Goal: Transaction & Acquisition: Book appointment/travel/reservation

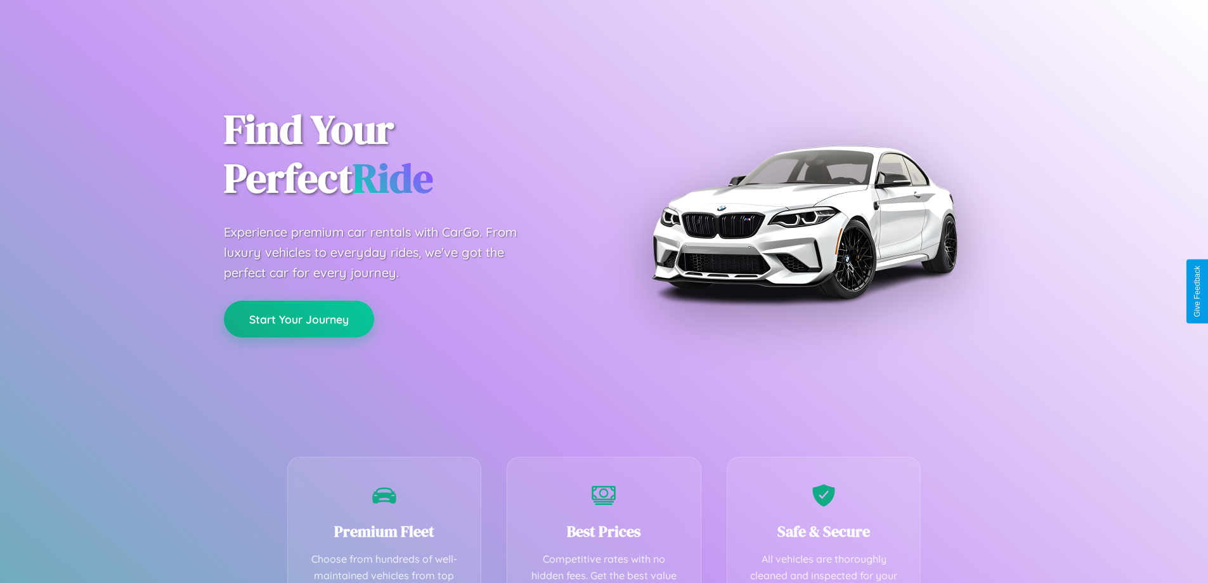
click at [299, 319] on button "Start Your Journey" at bounding box center [299, 319] width 150 height 37
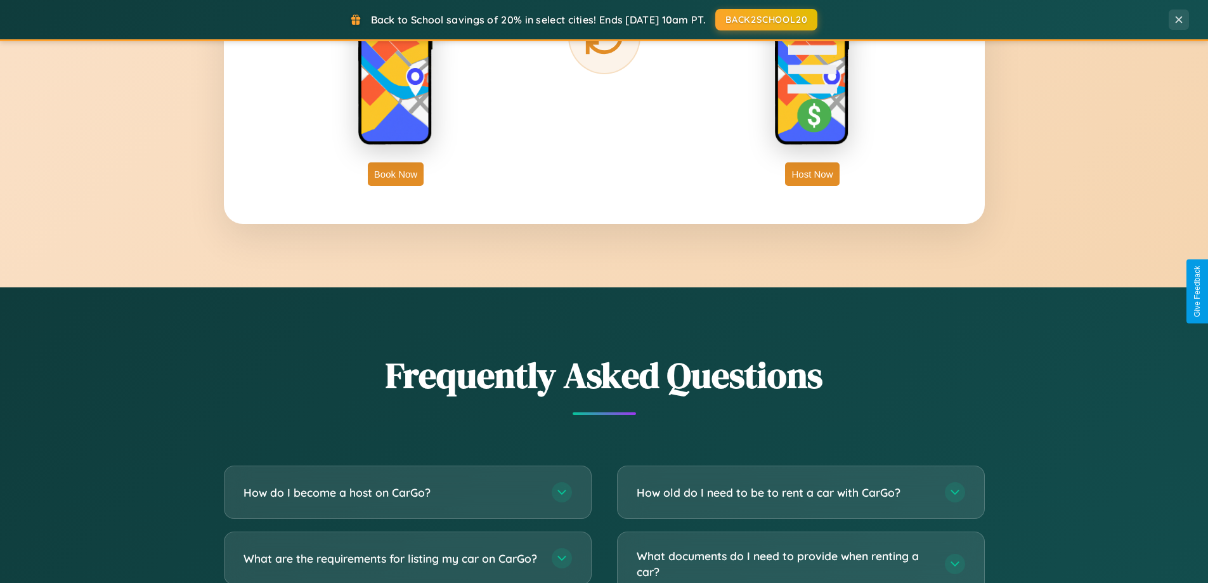
scroll to position [2441, 0]
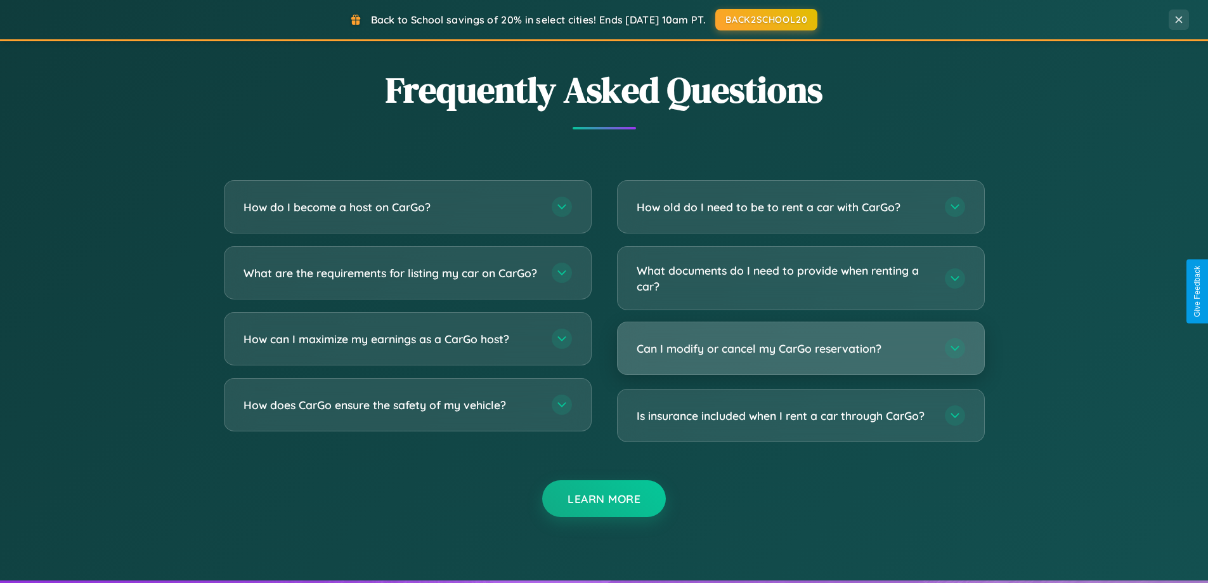
click at [801, 348] on h3 "Can I modify or cancel my CarGo reservation?" at bounding box center [785, 349] width 296 height 16
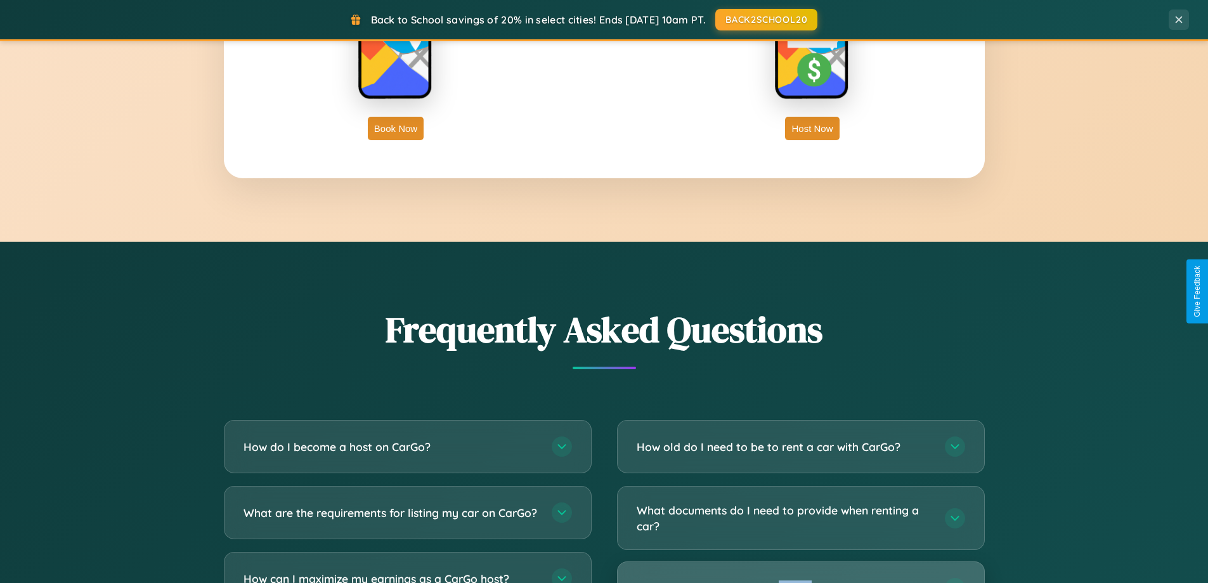
scroll to position [2038, 0]
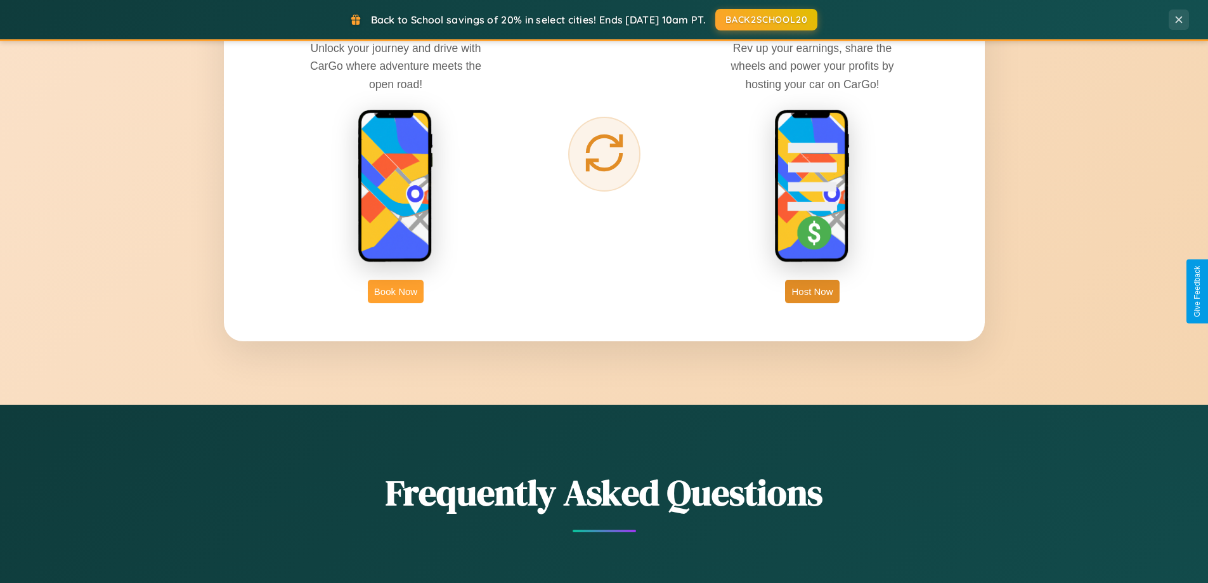
click at [396, 291] on button "Book Now" at bounding box center [396, 291] width 56 height 23
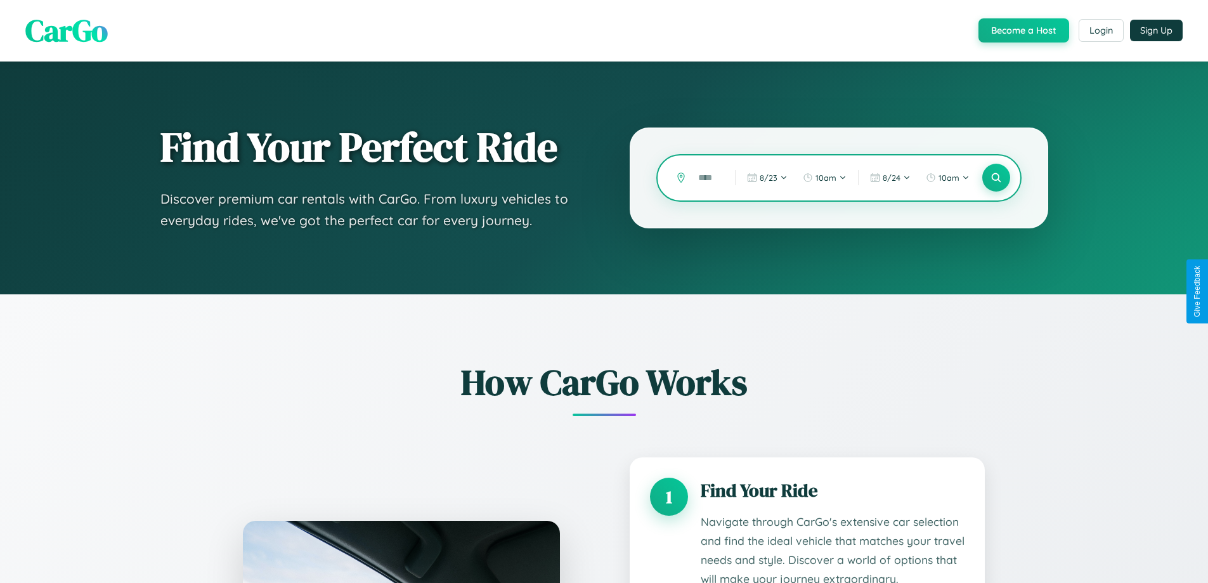
click at [707, 178] on input "text" at bounding box center [707, 178] width 30 height 22
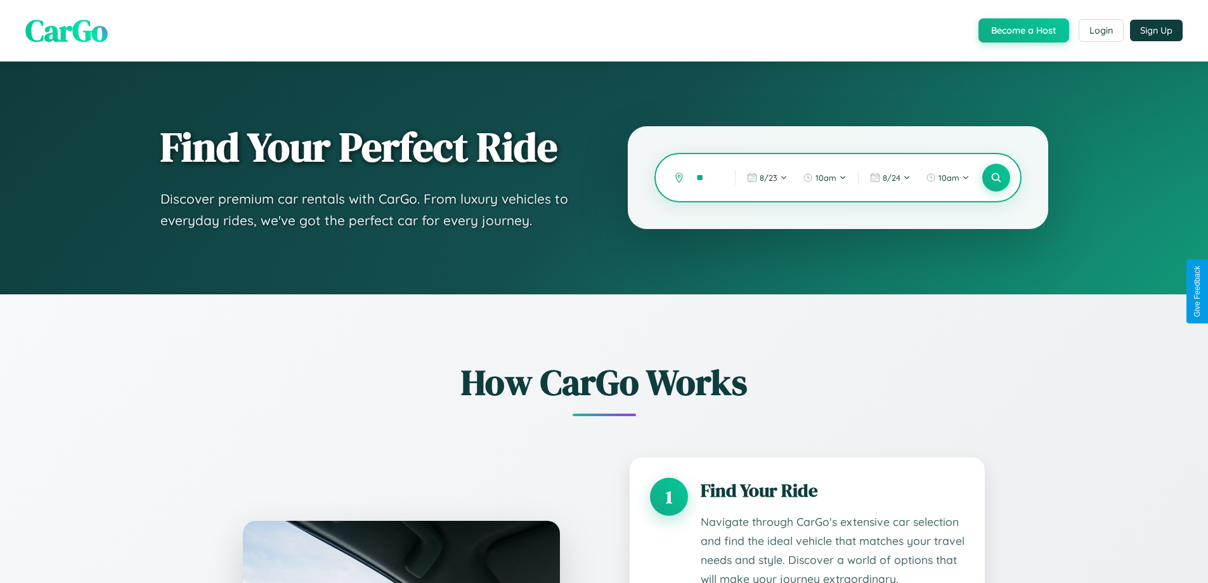
type input "*"
type input "*******"
click at [996, 178] on icon at bounding box center [996, 178] width 12 height 12
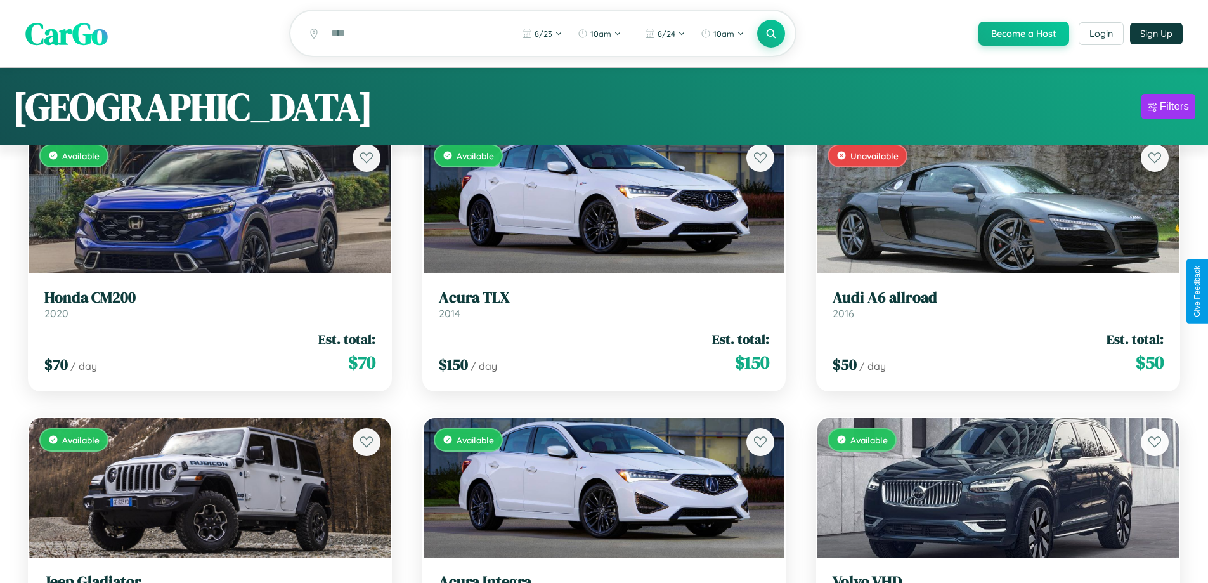
scroll to position [8416, 0]
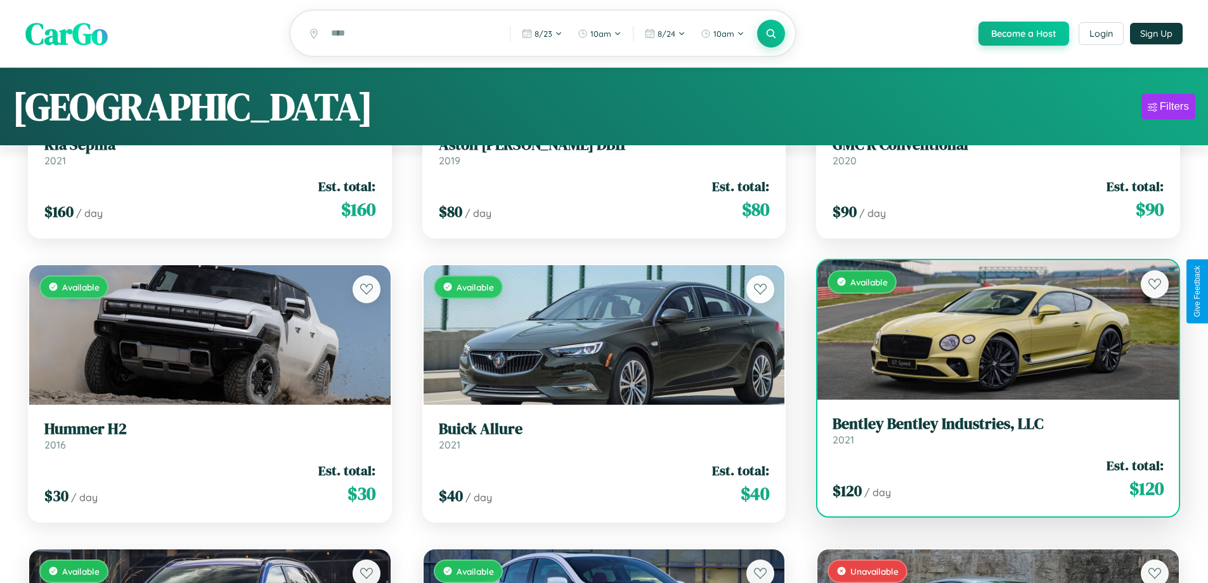
click at [990, 432] on h3 "Bentley Bentley Industries, LLC" at bounding box center [998, 424] width 331 height 18
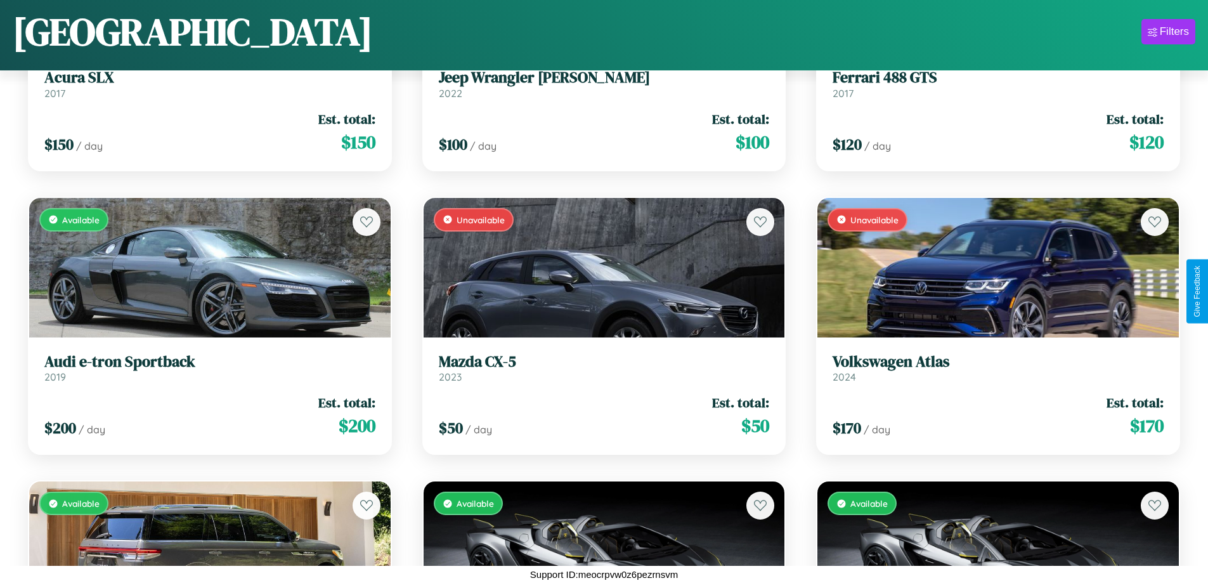
scroll to position [6144, 0]
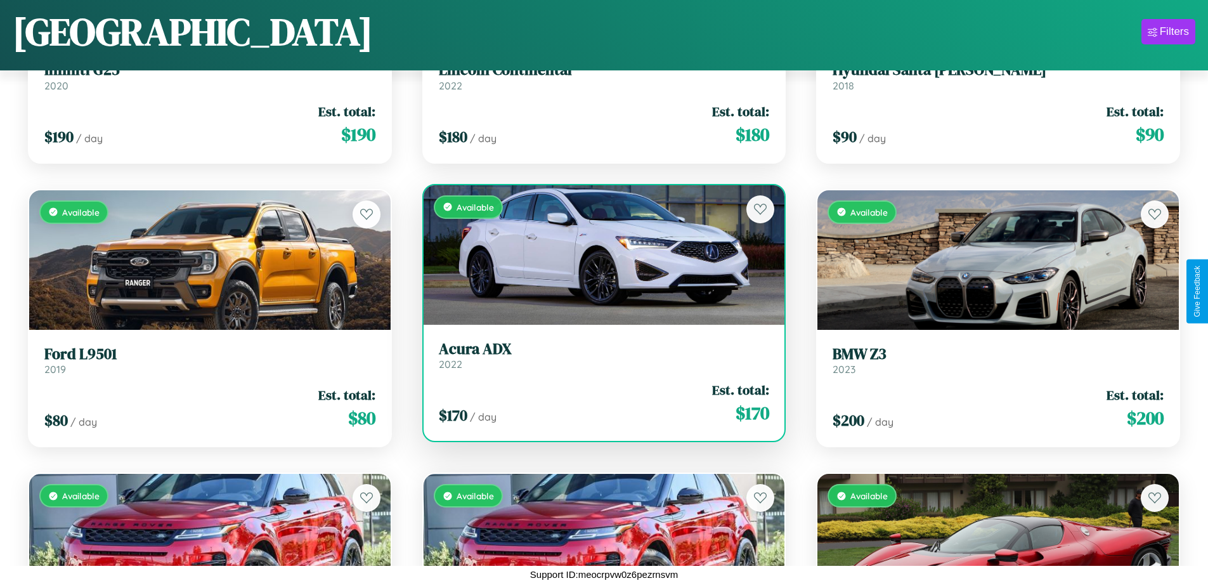
click at [599, 254] on div "Available" at bounding box center [605, 255] width 362 height 140
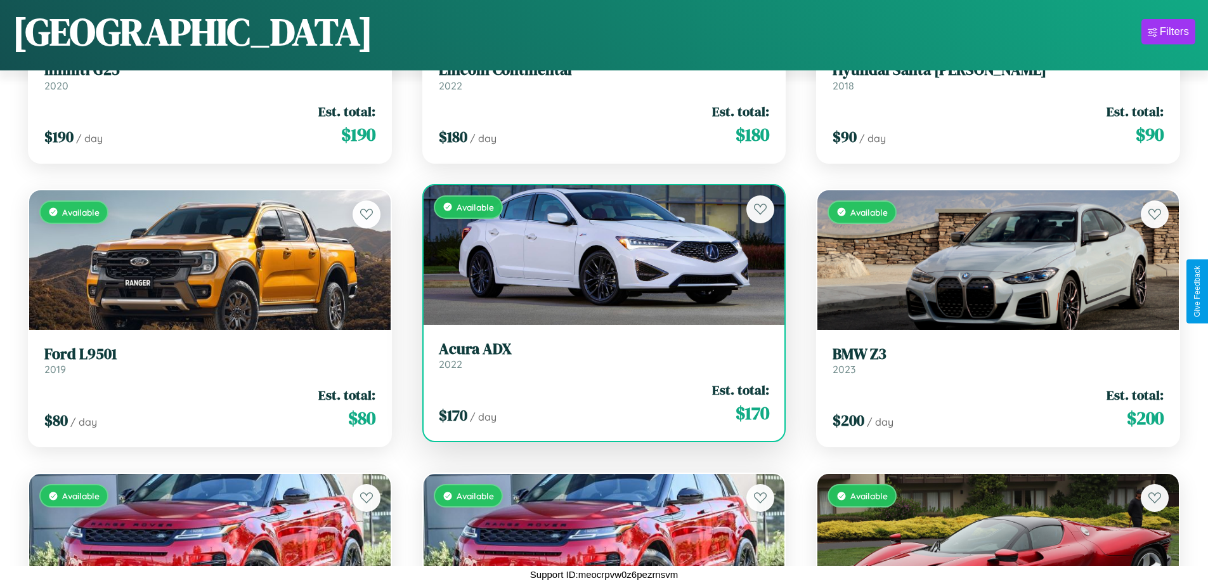
click at [599, 254] on div "Available" at bounding box center [605, 255] width 362 height 140
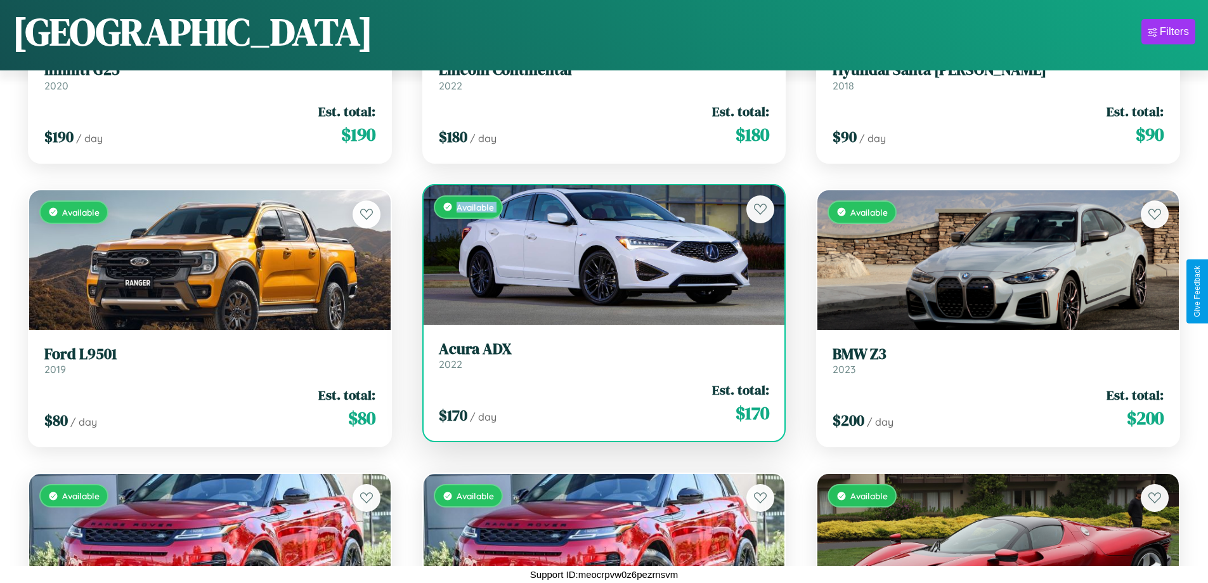
click at [599, 254] on div "Available" at bounding box center [605, 255] width 362 height 140
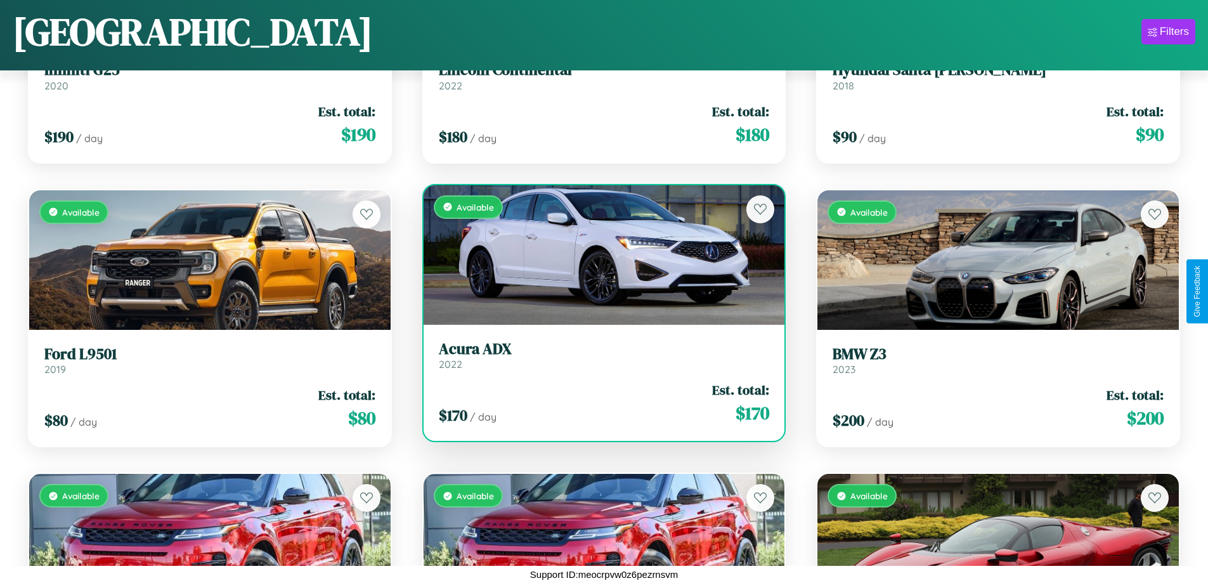
click at [599, 254] on div "Available" at bounding box center [605, 255] width 362 height 140
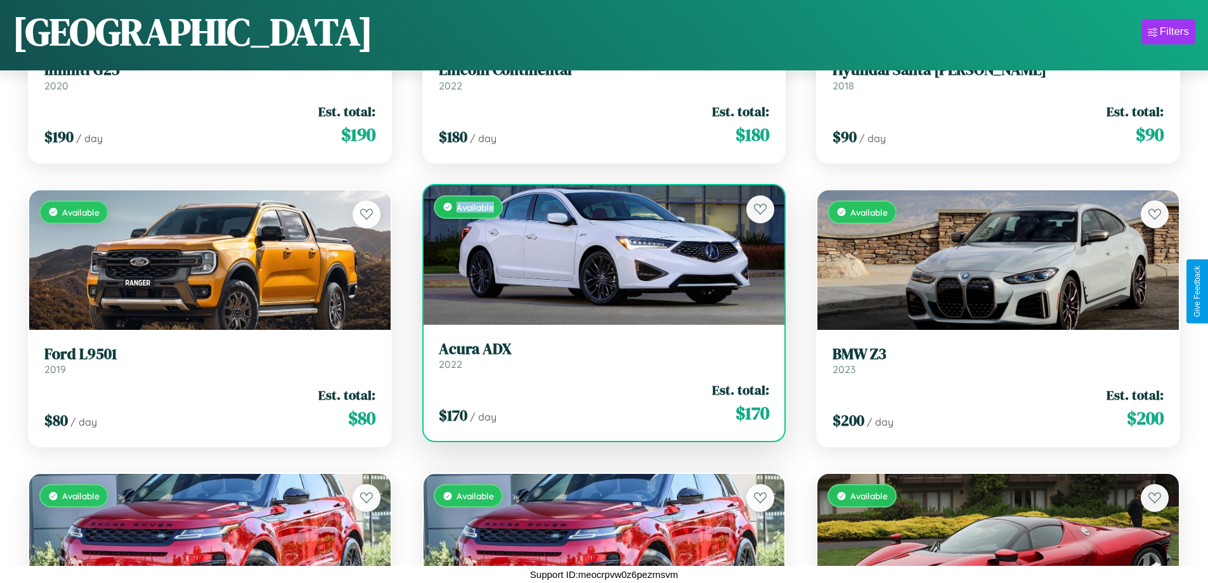
click at [599, 254] on div "Available" at bounding box center [605, 255] width 362 height 140
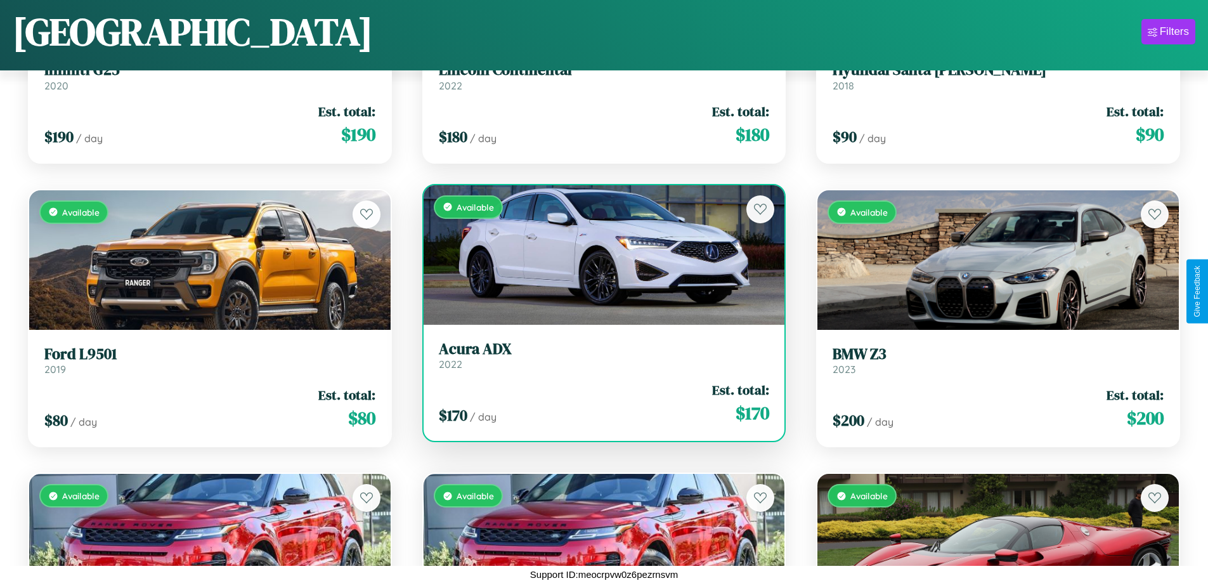
click at [599, 355] on h3 "Acura ADX" at bounding box center [604, 349] width 331 height 18
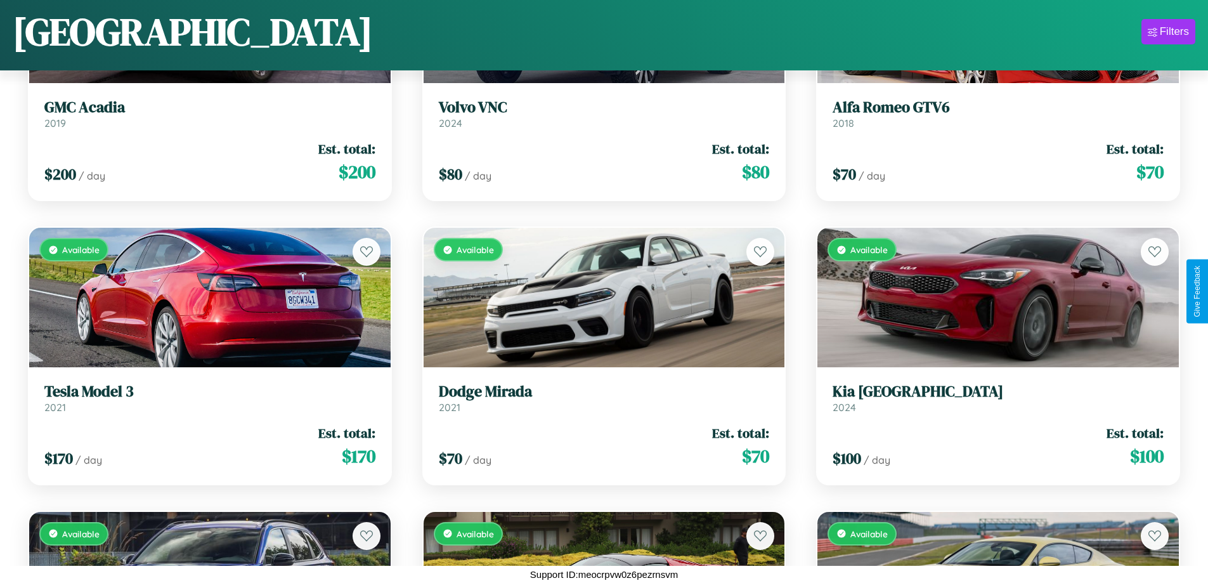
scroll to position [14382, 0]
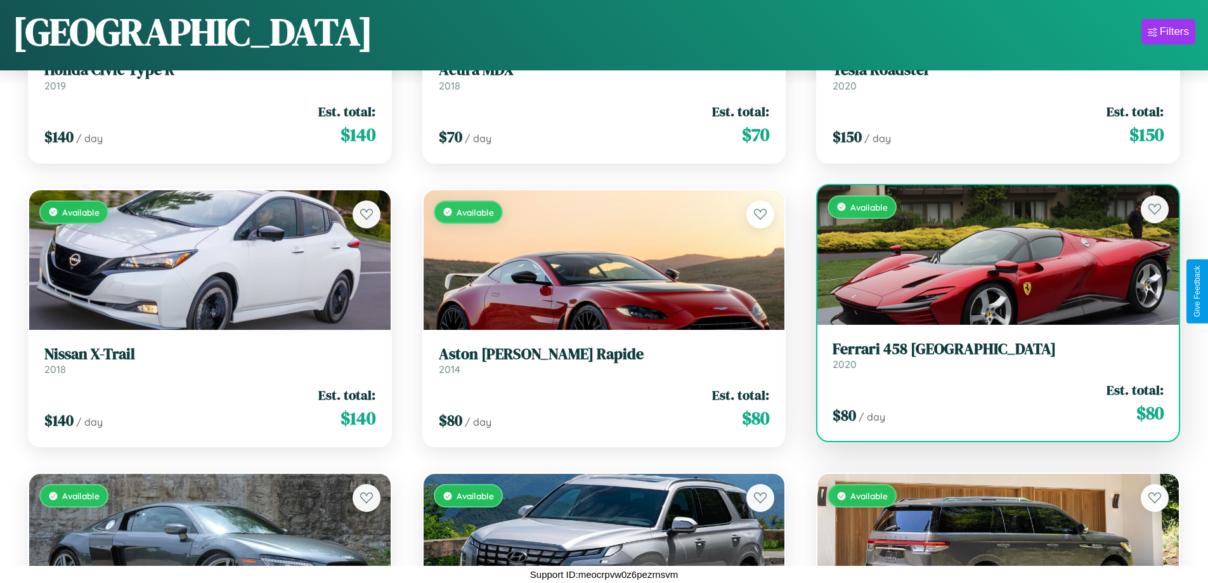
click at [990, 355] on h3 "Ferrari 458 Italia" at bounding box center [998, 349] width 331 height 18
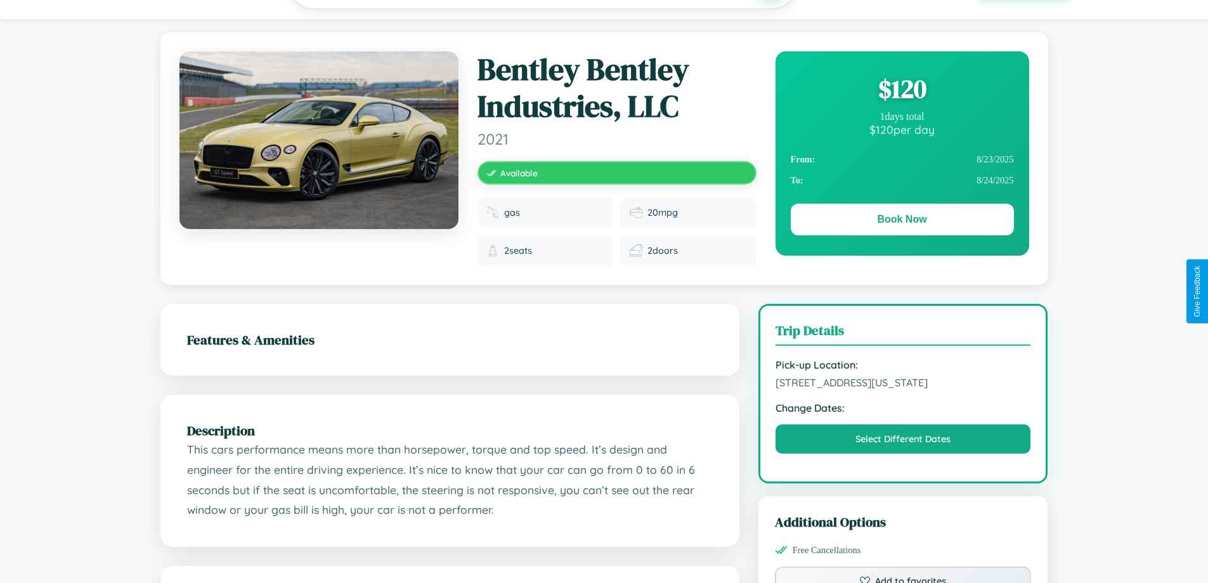
scroll to position [141, 0]
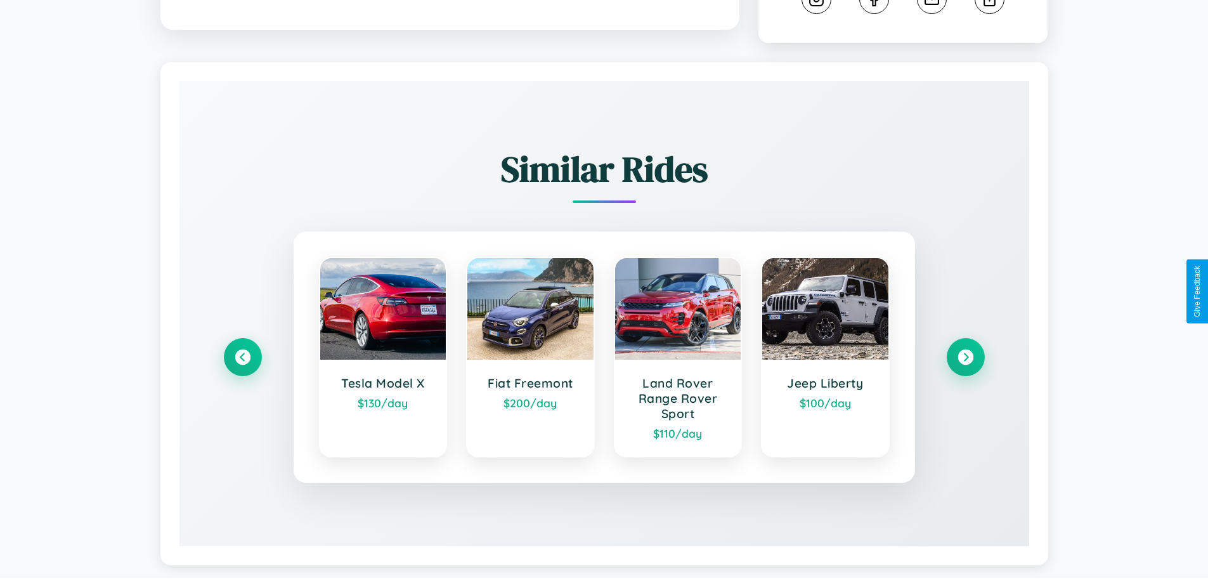
scroll to position [721, 0]
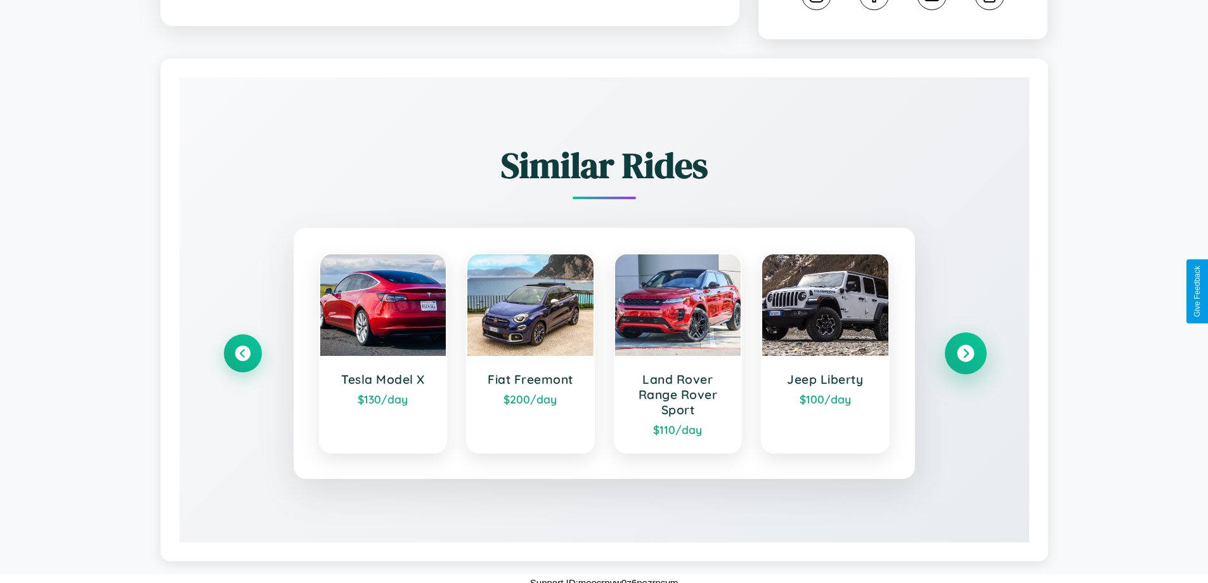
click at [966, 345] on icon at bounding box center [965, 353] width 17 height 17
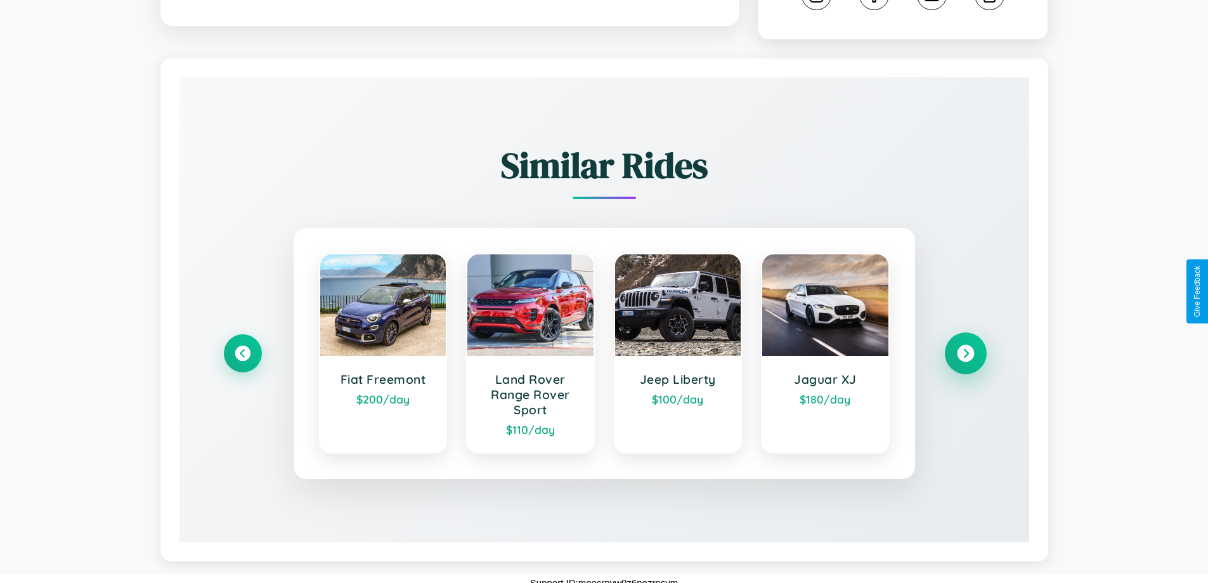
click at [966, 345] on icon at bounding box center [965, 353] width 17 height 17
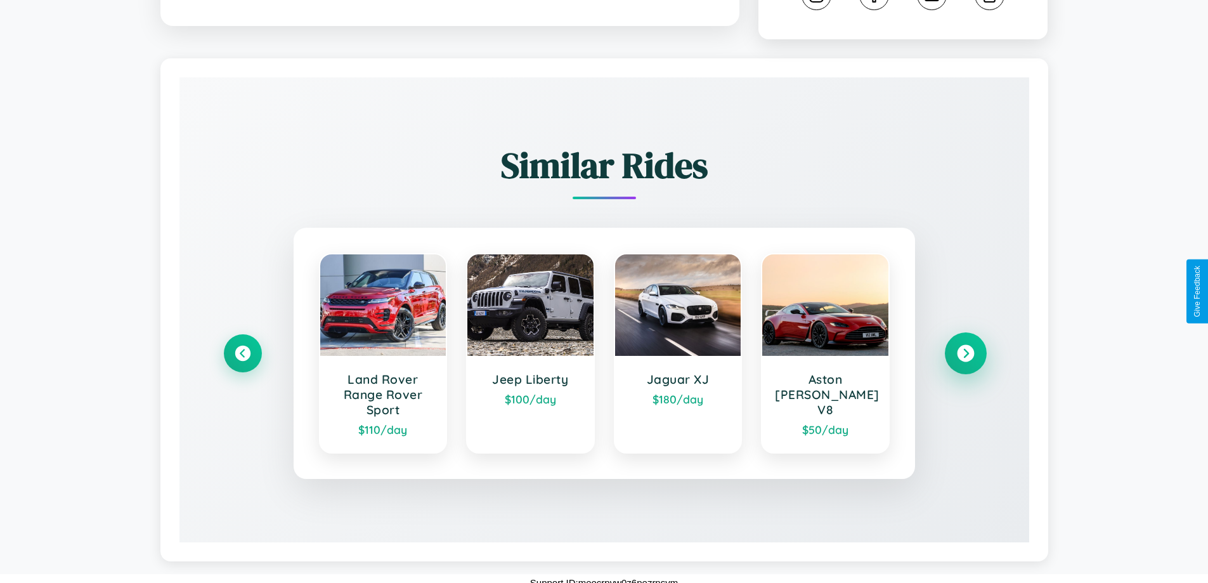
click at [966, 345] on icon at bounding box center [965, 353] width 17 height 17
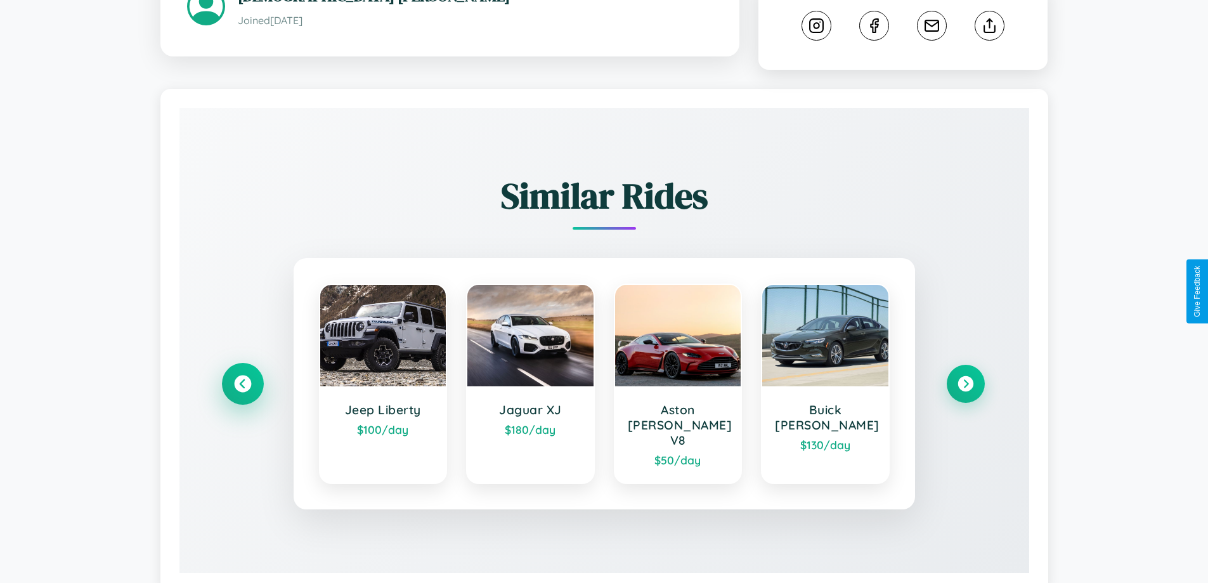
click at [242, 376] on icon at bounding box center [242, 384] width 17 height 17
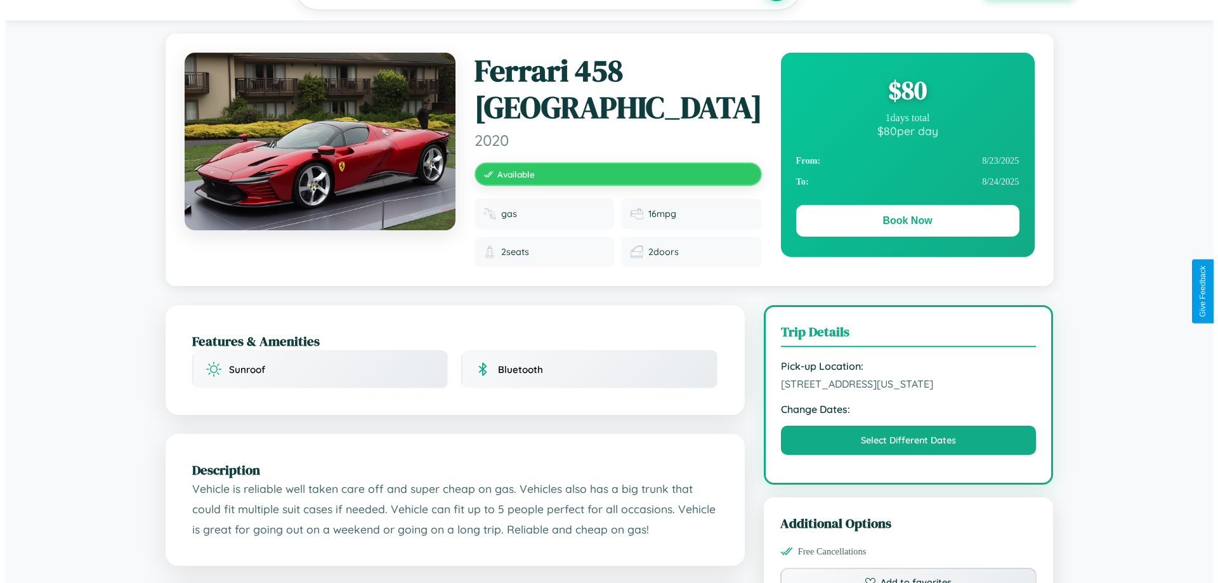
scroll to position [0, 0]
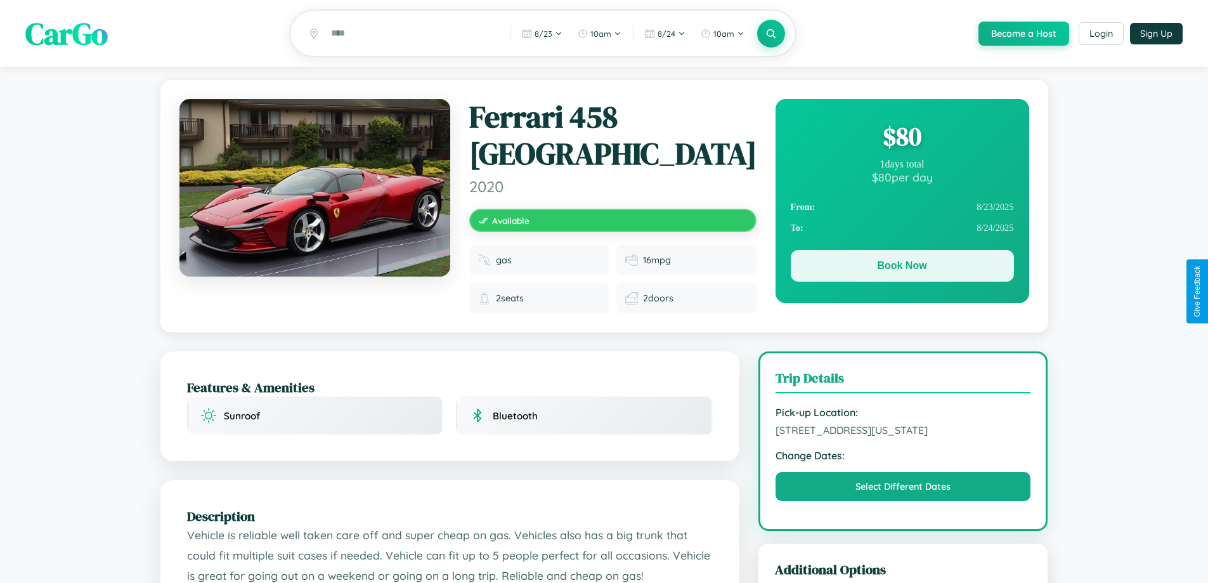
click at [902, 268] on button "Book Now" at bounding box center [902, 266] width 223 height 32
